Goal: Navigation & Orientation: Find specific page/section

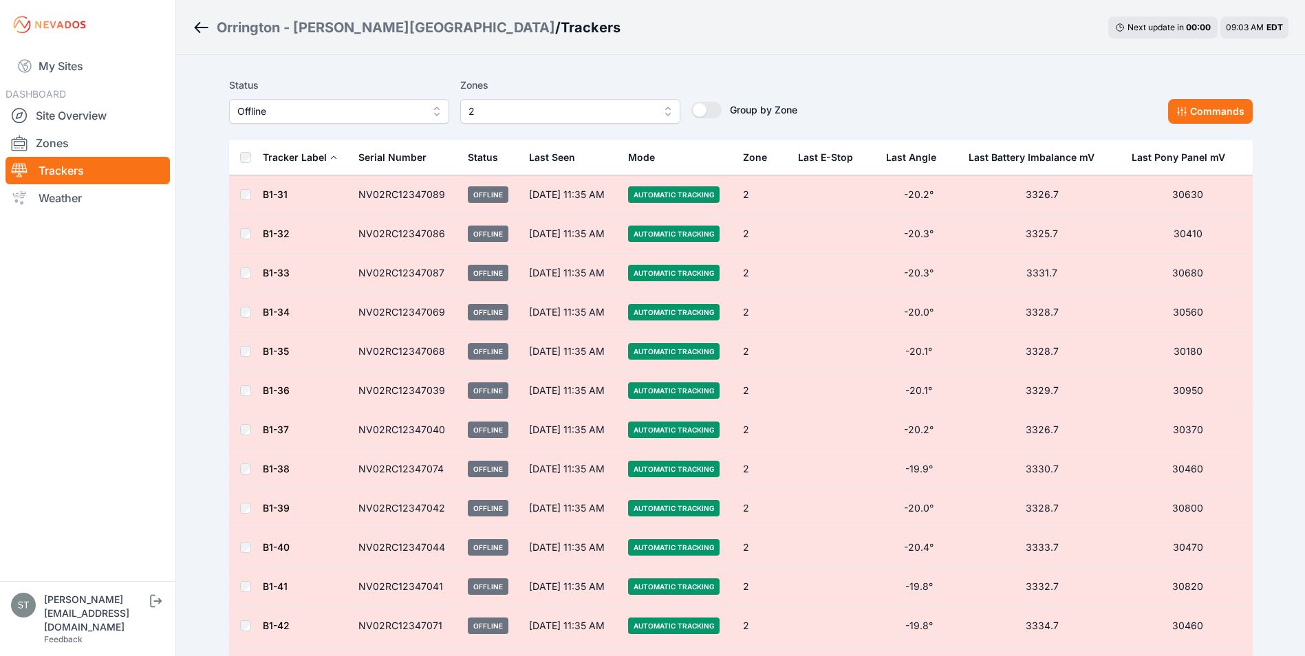
scroll to position [2921, 0]
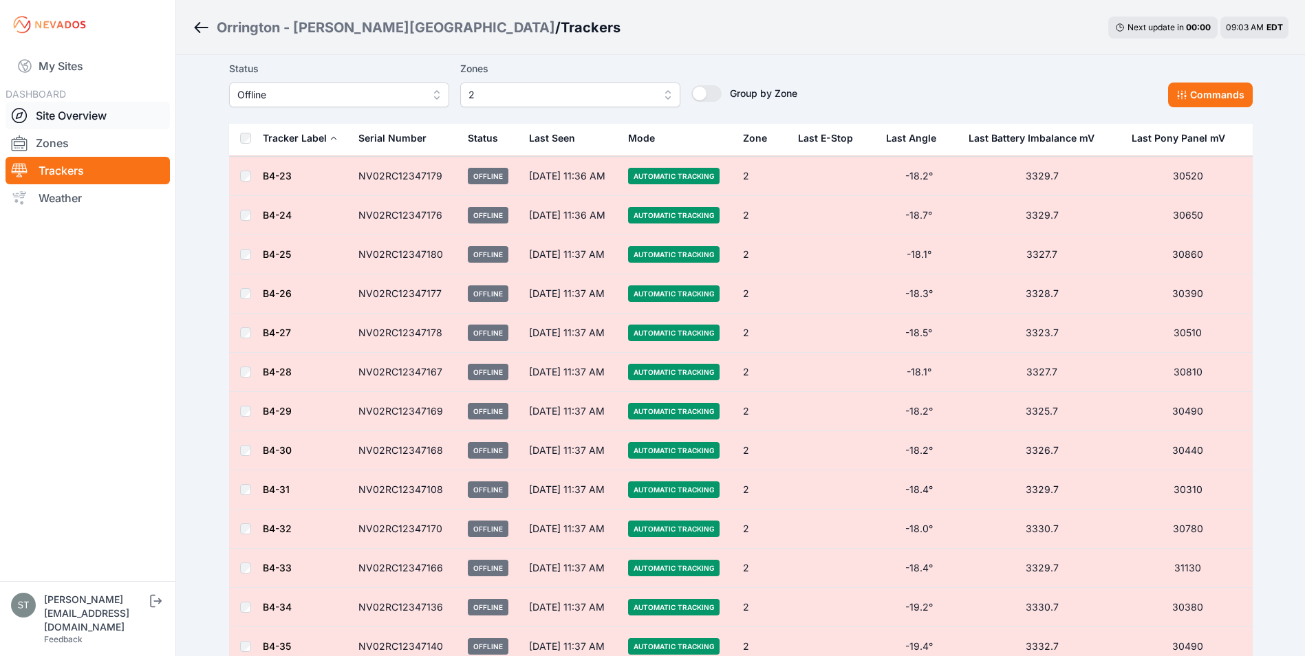
click at [56, 111] on link "Site Overview" at bounding box center [88, 116] width 164 height 28
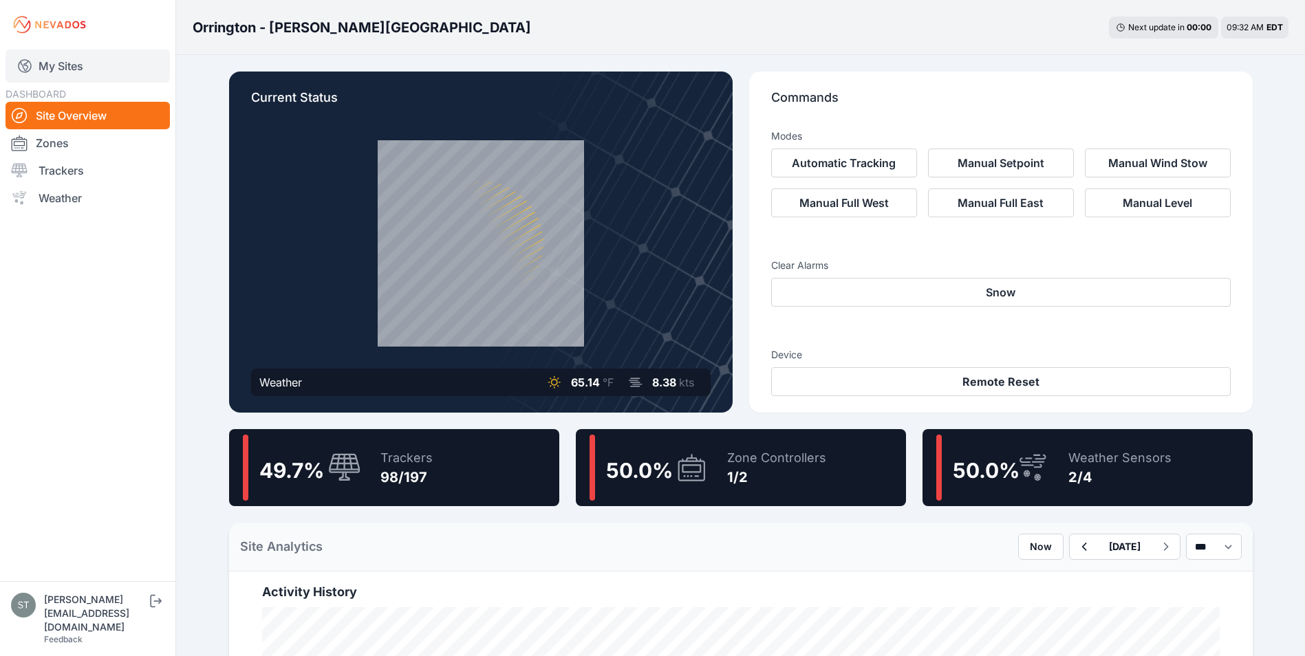
click at [53, 60] on link "My Sites" at bounding box center [88, 66] width 164 height 33
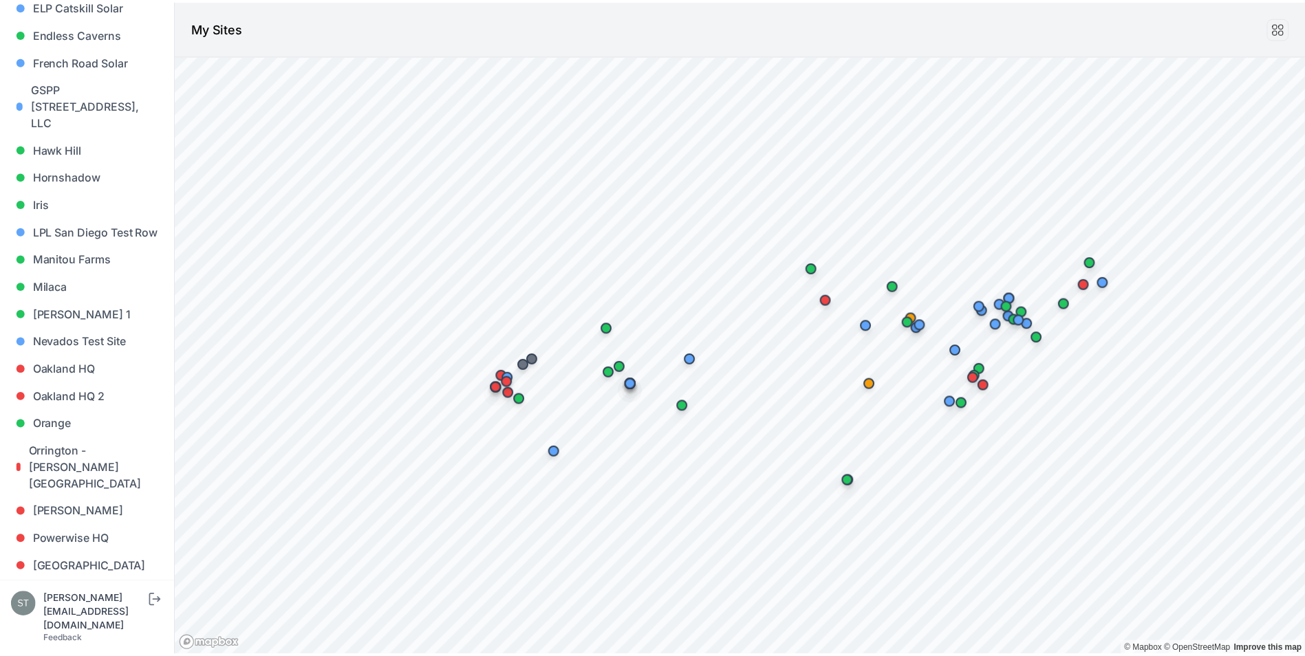
scroll to position [688, 0]
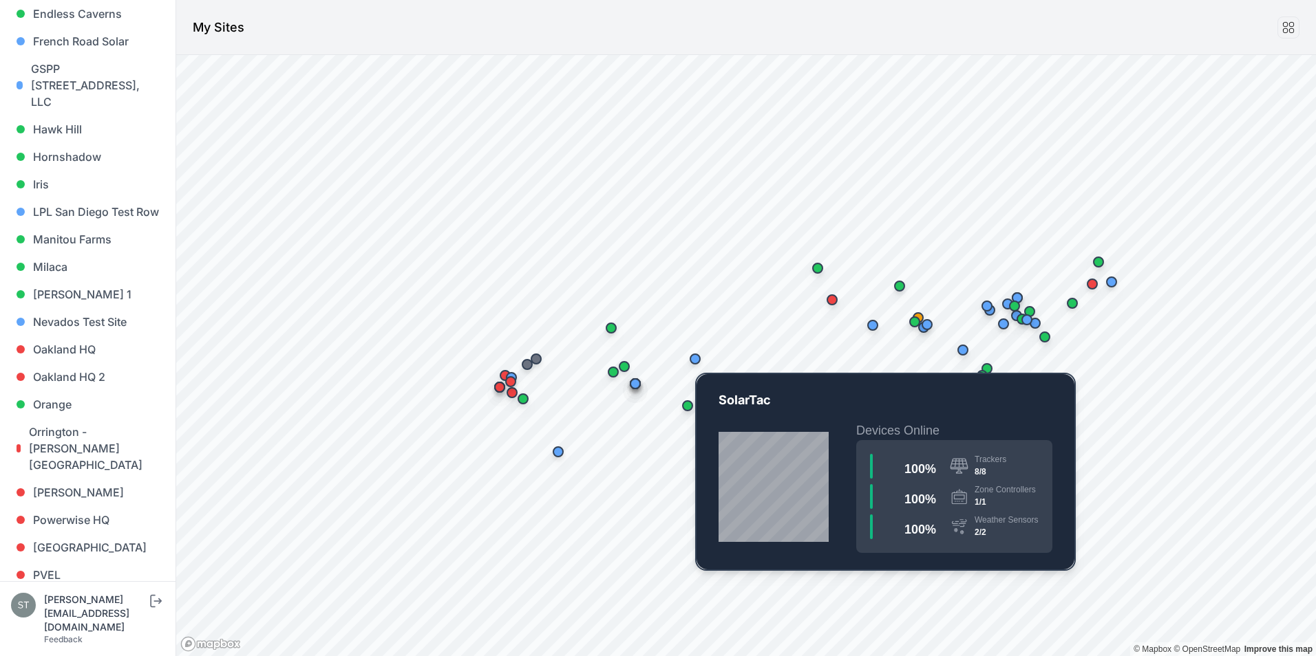
click at [699, 362] on div "Map marker" at bounding box center [695, 359] width 11 height 11
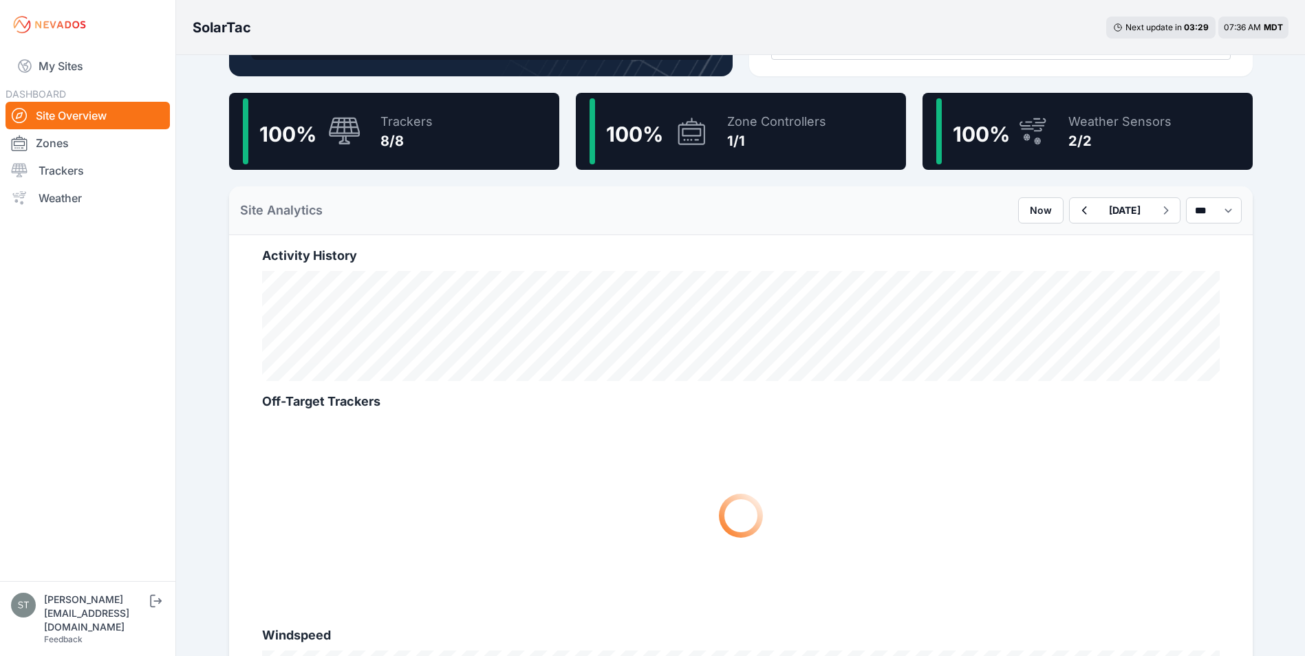
scroll to position [344, 0]
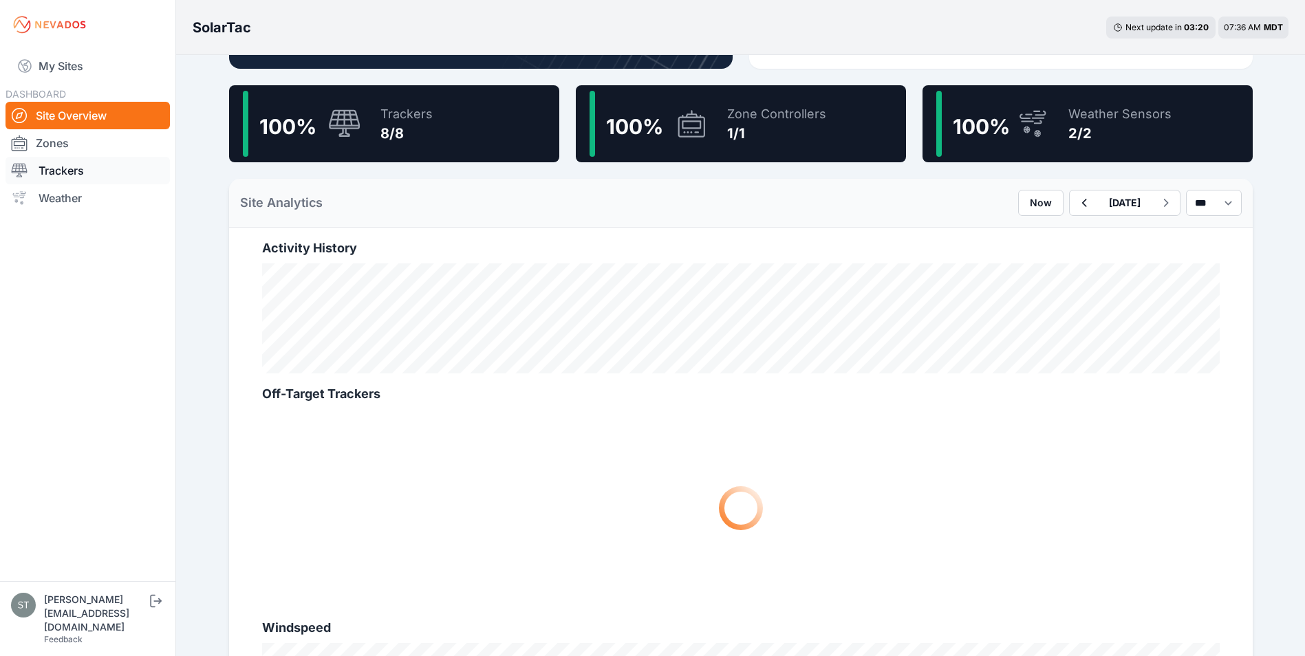
click at [70, 168] on link "Trackers" at bounding box center [88, 171] width 164 height 28
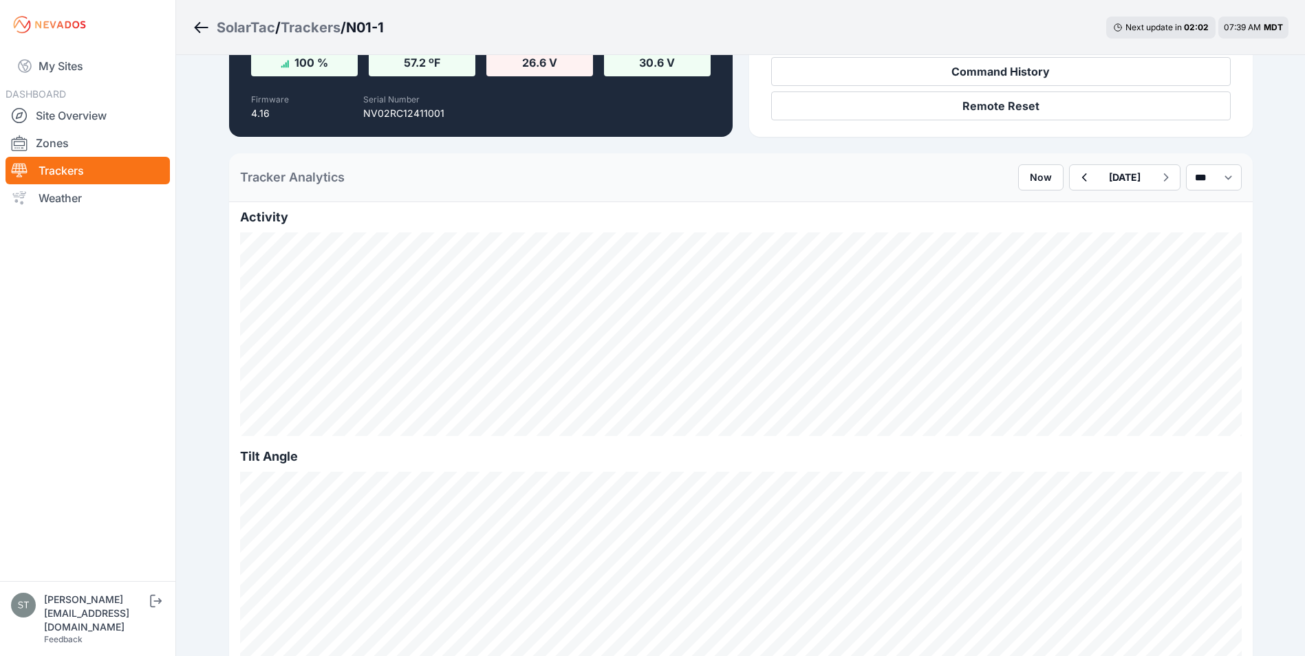
scroll to position [275, 0]
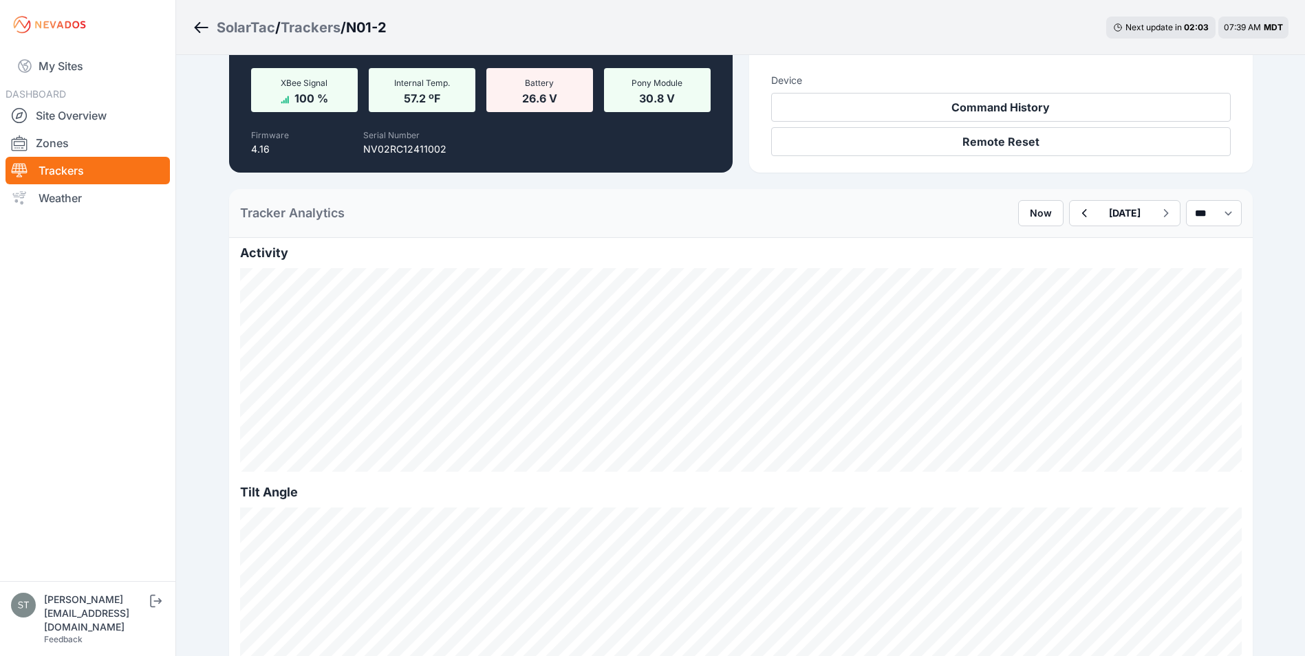
scroll to position [206, 0]
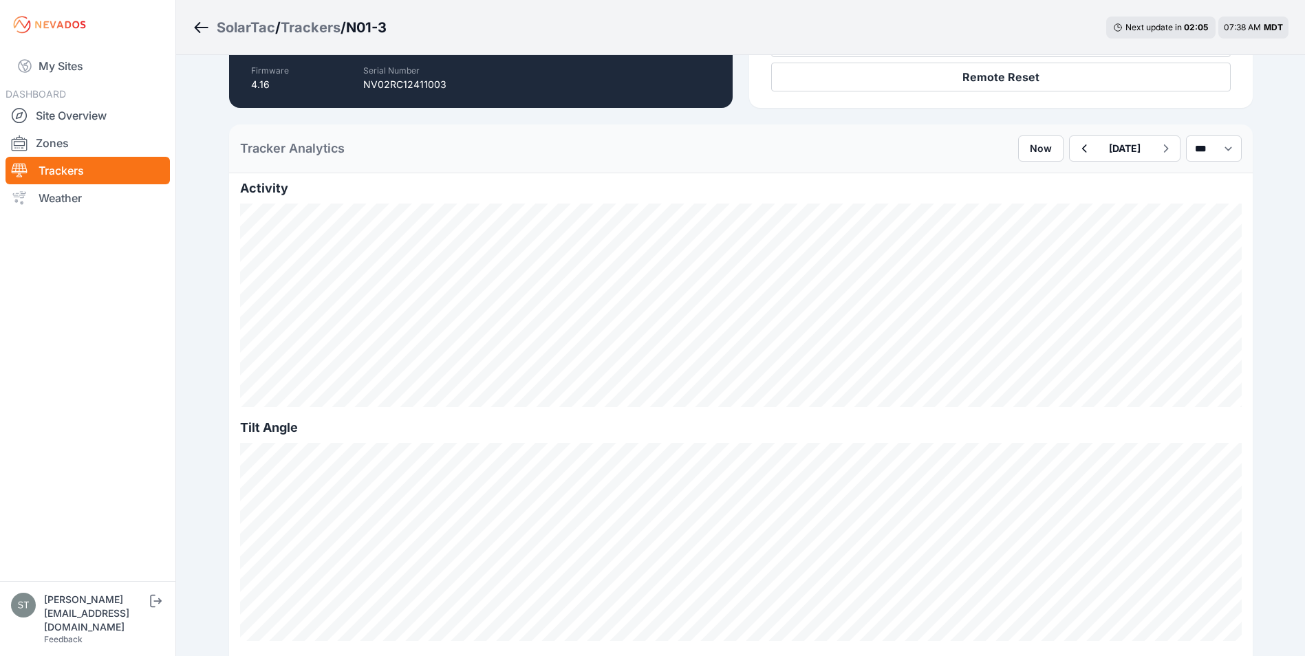
scroll to position [275, 0]
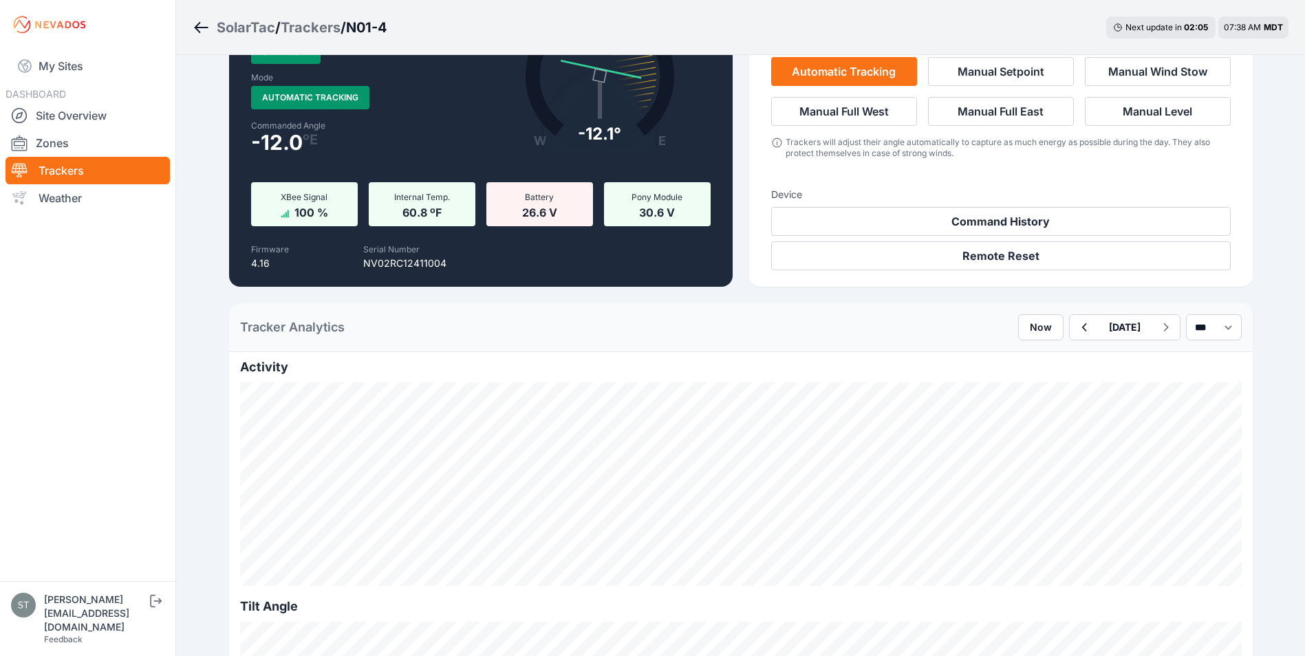
scroll to position [206, 0]
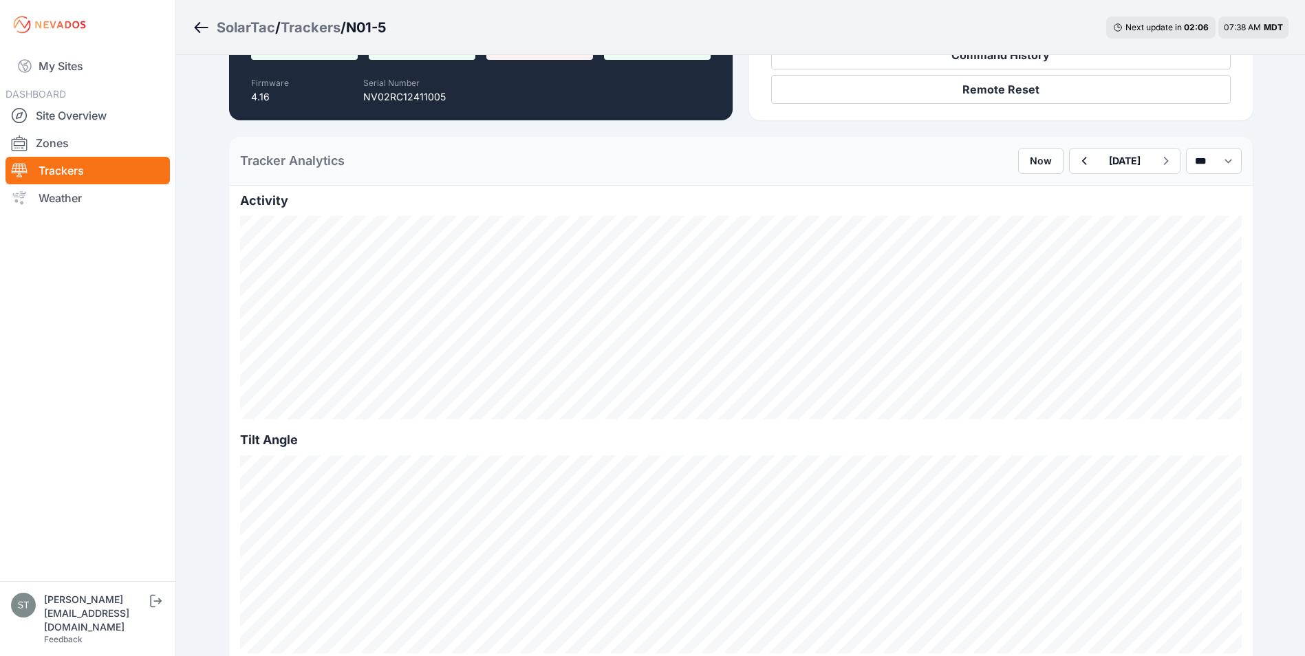
scroll to position [275, 0]
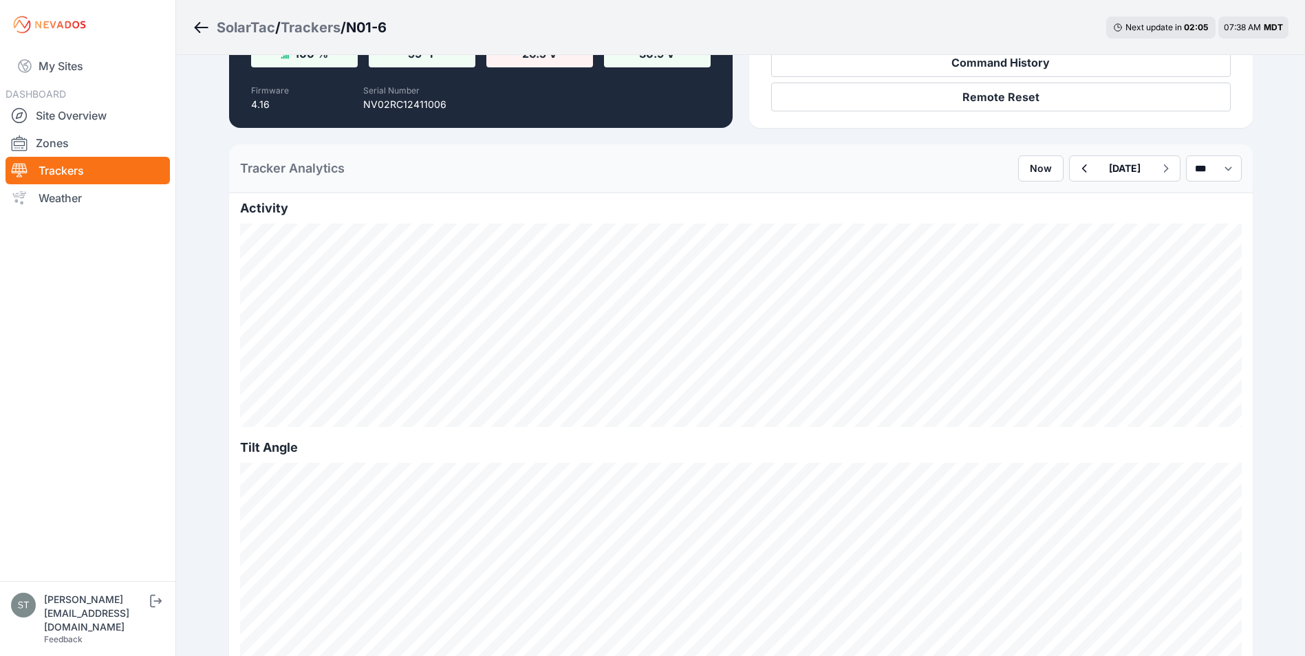
scroll to position [275, 0]
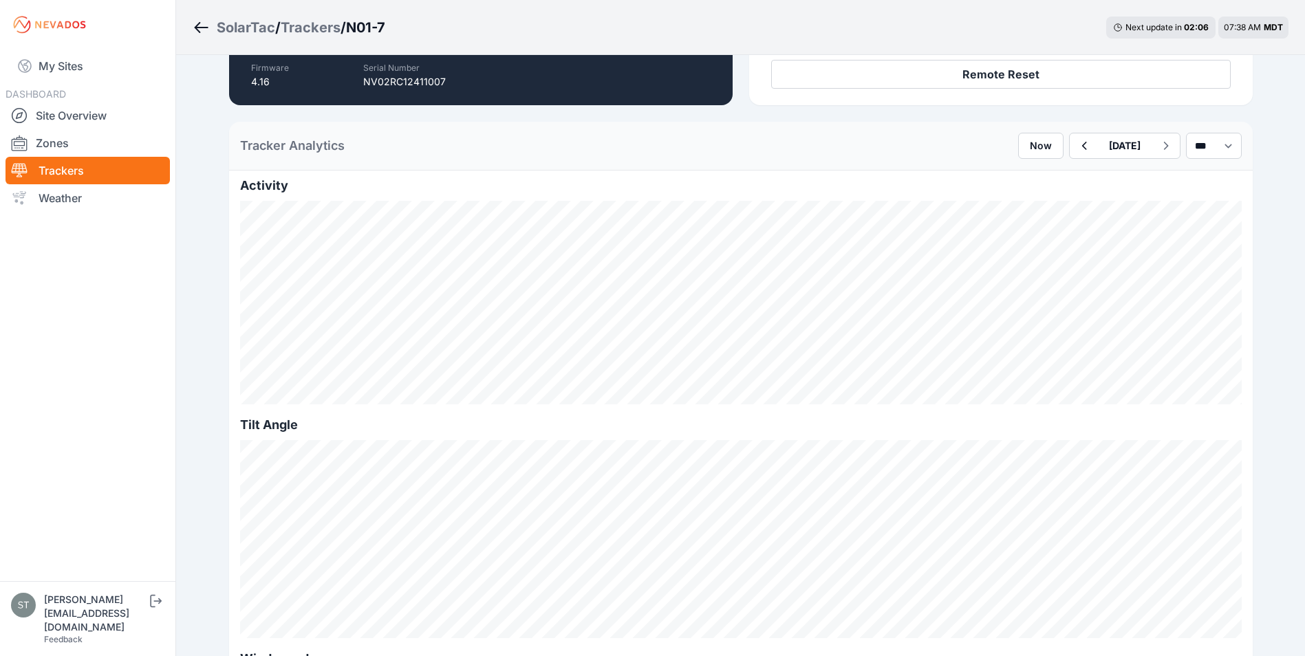
scroll to position [344, 0]
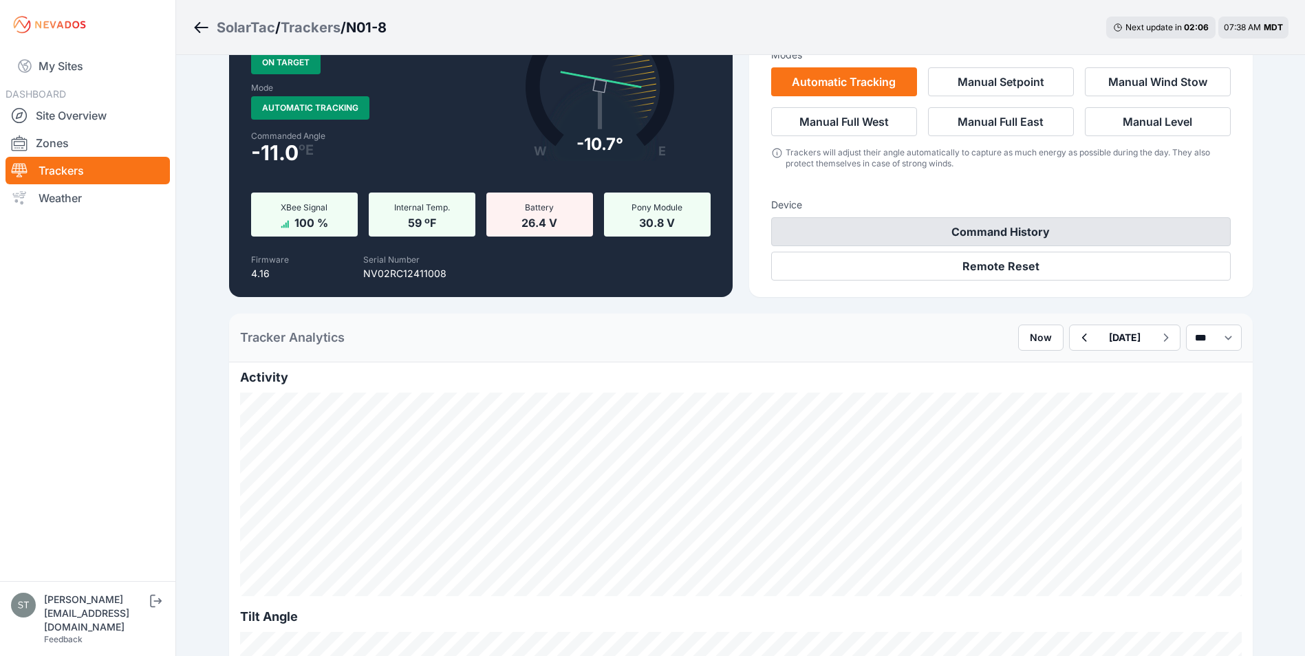
scroll to position [275, 0]
